Goal: Go to known website: Access a specific website the user already knows

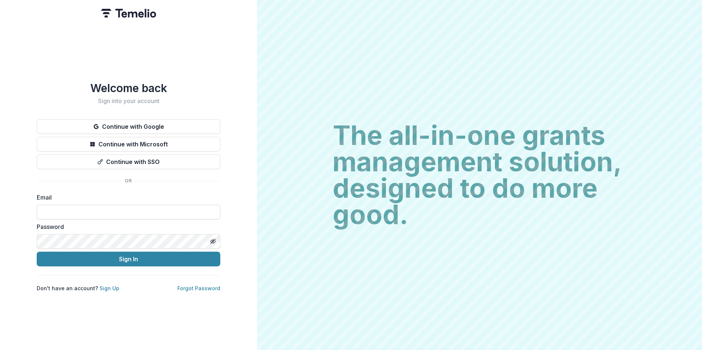
click at [148, 205] on input at bounding box center [129, 212] width 184 height 15
drag, startPoint x: 148, startPoint y: 210, endPoint x: 152, endPoint y: 209, distance: 4.5
click at [148, 209] on input at bounding box center [129, 212] width 184 height 15
type input "**********"
click at [37, 252] on button "Sign In" at bounding box center [129, 259] width 184 height 15
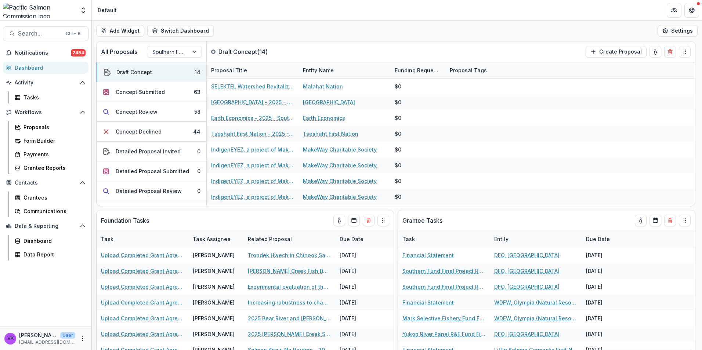
drag, startPoint x: 419, startPoint y: 8, endPoint x: 436, endPoint y: 24, distance: 22.9
click at [419, 9] on header "Default" at bounding box center [397, 10] width 610 height 20
